Goal: Find specific page/section: Find specific page/section

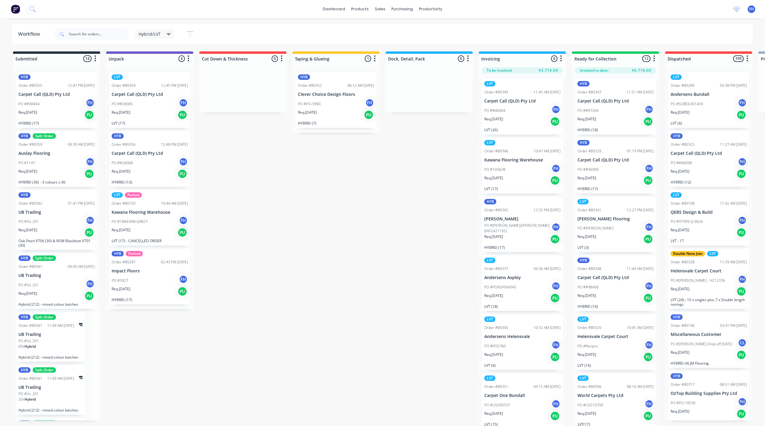
drag, startPoint x: 454, startPoint y: 156, endPoint x: 461, endPoint y: 161, distance: 8.4
drag, startPoint x: 461, startPoint y: 161, endPoint x: 401, endPoint y: 163, distance: 59.9
click at [401, 163] on div "Submitted 14 Summaries Total order value Invoiced to date To be invoiced HYB Or…" at bounding box center [543, 239] width 1097 height 376
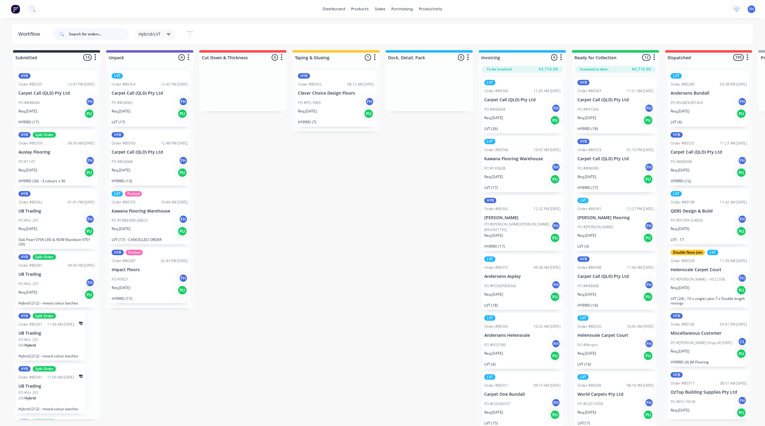
click at [93, 31] on input "text" at bounding box center [99, 34] width 60 height 12
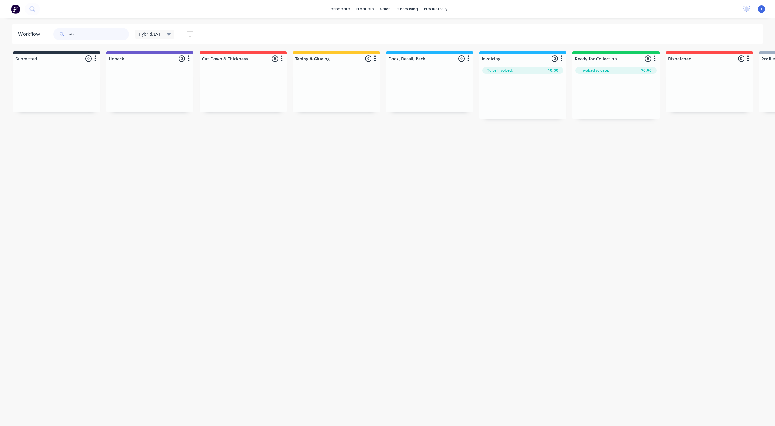
type input "#"
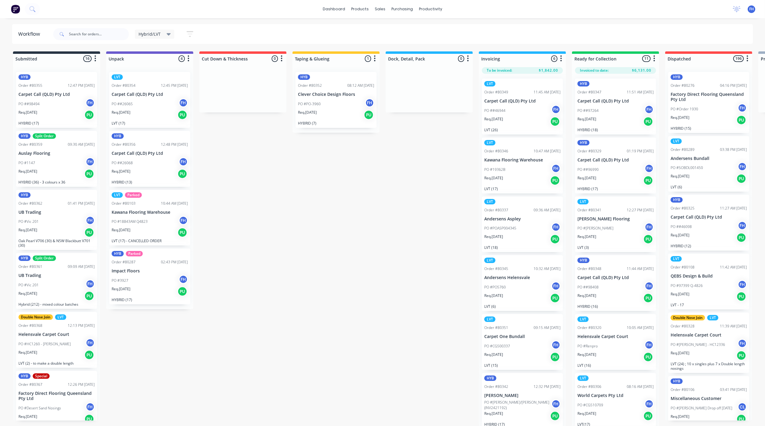
click at [155, 35] on span "Hybrid/LVT" at bounding box center [150, 34] width 22 height 6
click at [151, 79] on button "None (Default)" at bounding box center [171, 79] width 64 height 7
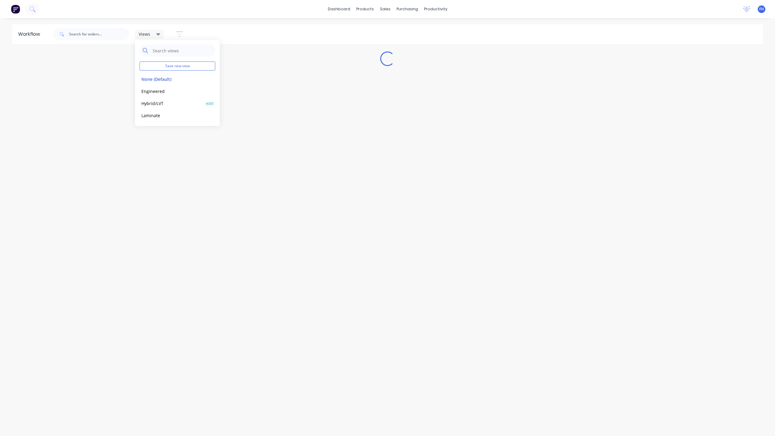
click at [147, 102] on button "Hybrid/LVT" at bounding box center [171, 103] width 64 height 7
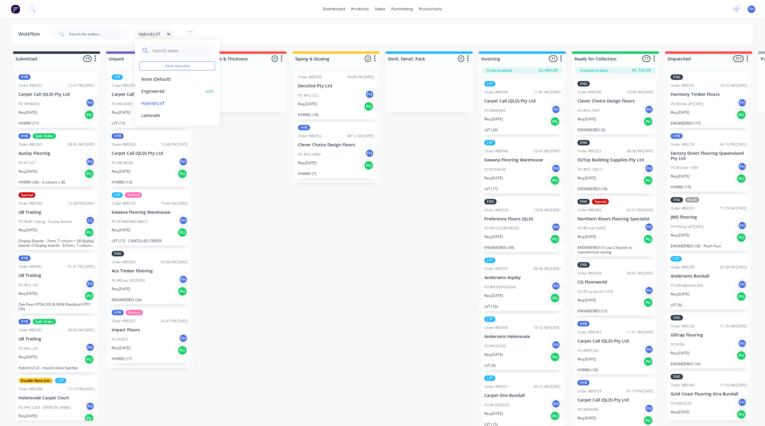
click at [152, 88] on button "Engineered" at bounding box center [171, 91] width 64 height 7
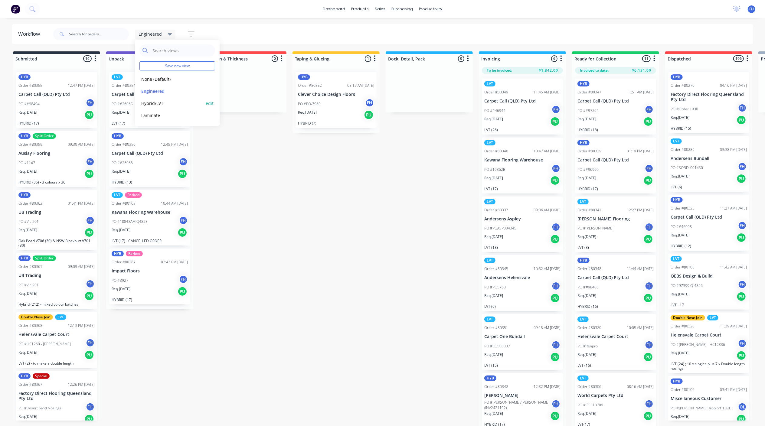
click at [154, 101] on button "Hybrid/LVT" at bounding box center [171, 103] width 64 height 7
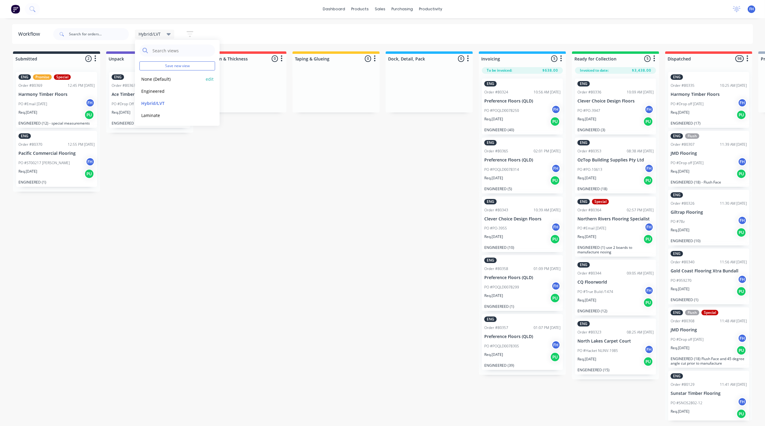
click at [148, 78] on button "None (Default)" at bounding box center [171, 79] width 64 height 7
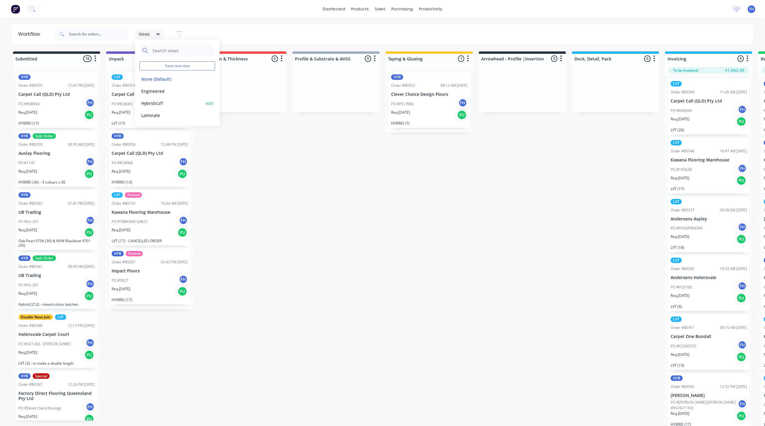
click at [154, 100] on button "Hybrid/LVT" at bounding box center [171, 103] width 64 height 7
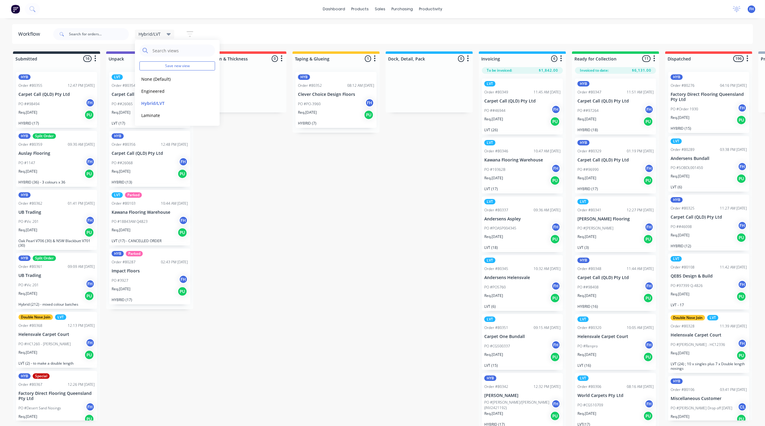
click at [222, 38] on div "Hybrid/LVT Save new view None (Default) edit Engineered edit Hybrid/LVT edit La…" at bounding box center [402, 34] width 701 height 18
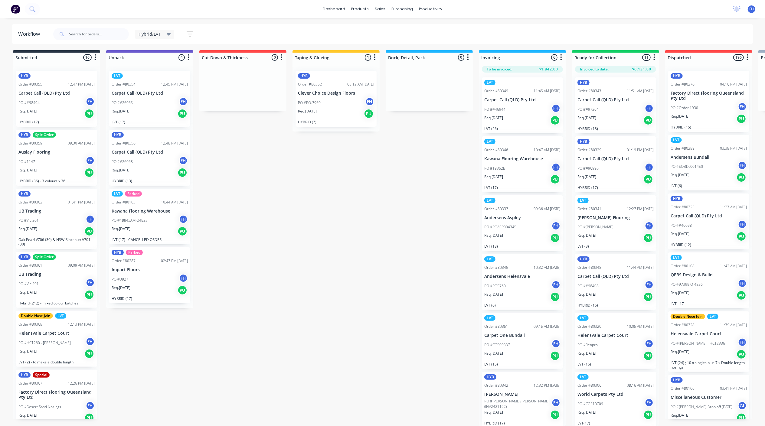
scroll to position [10, 0]
click at [77, 32] on input "text" at bounding box center [99, 34] width 60 height 12
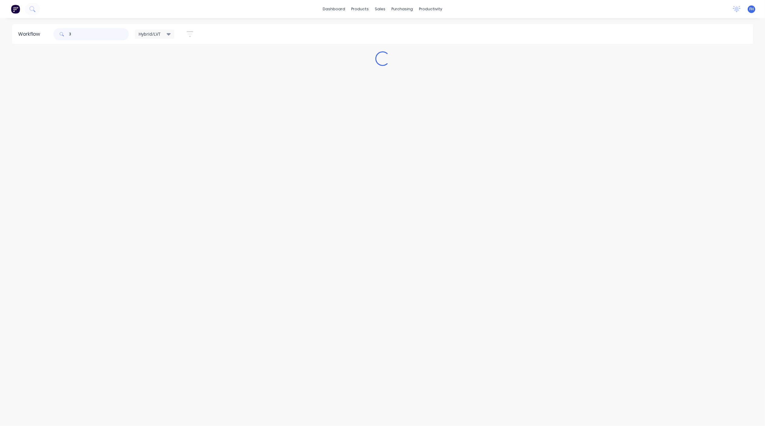
scroll to position [0, 0]
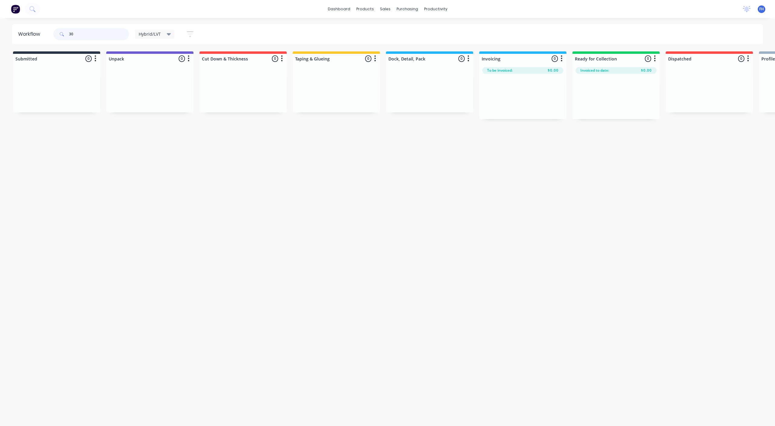
type input "3"
